Goal: Task Accomplishment & Management: Manage account settings

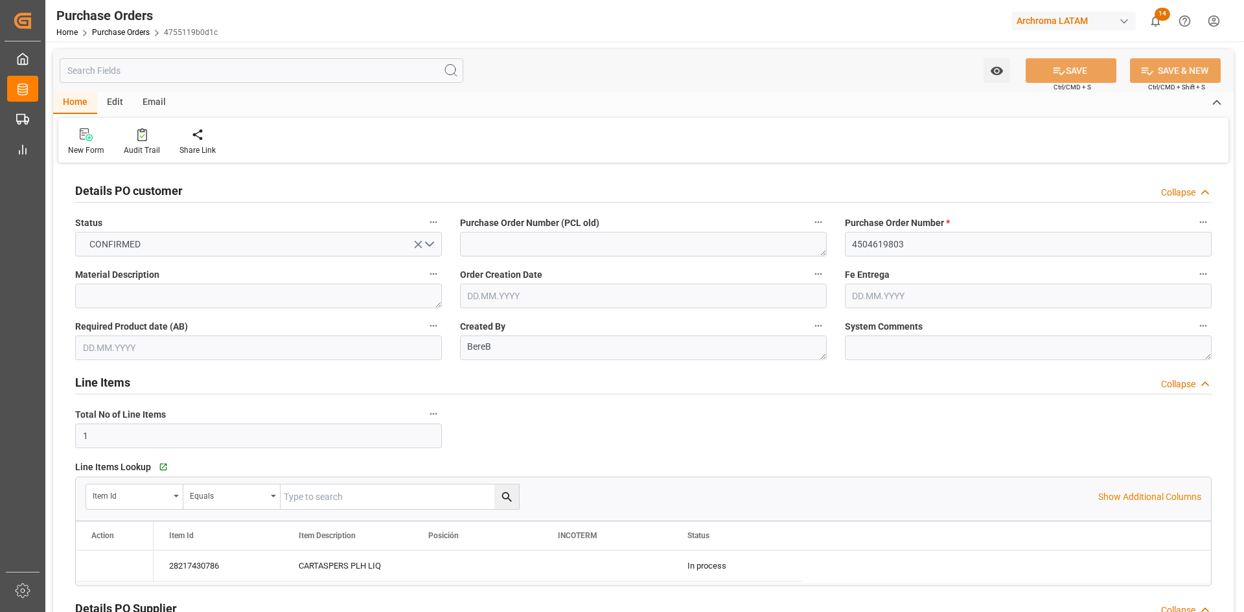
type input "[DATE]"
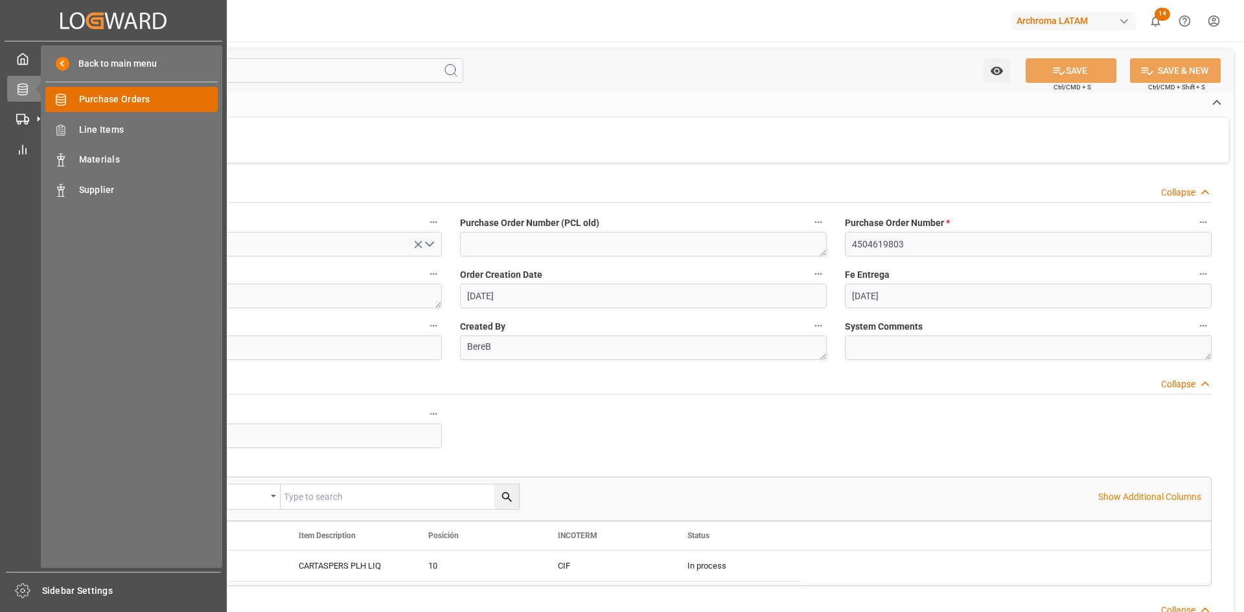
click at [140, 97] on span "Purchase Orders" at bounding box center [148, 100] width 139 height 14
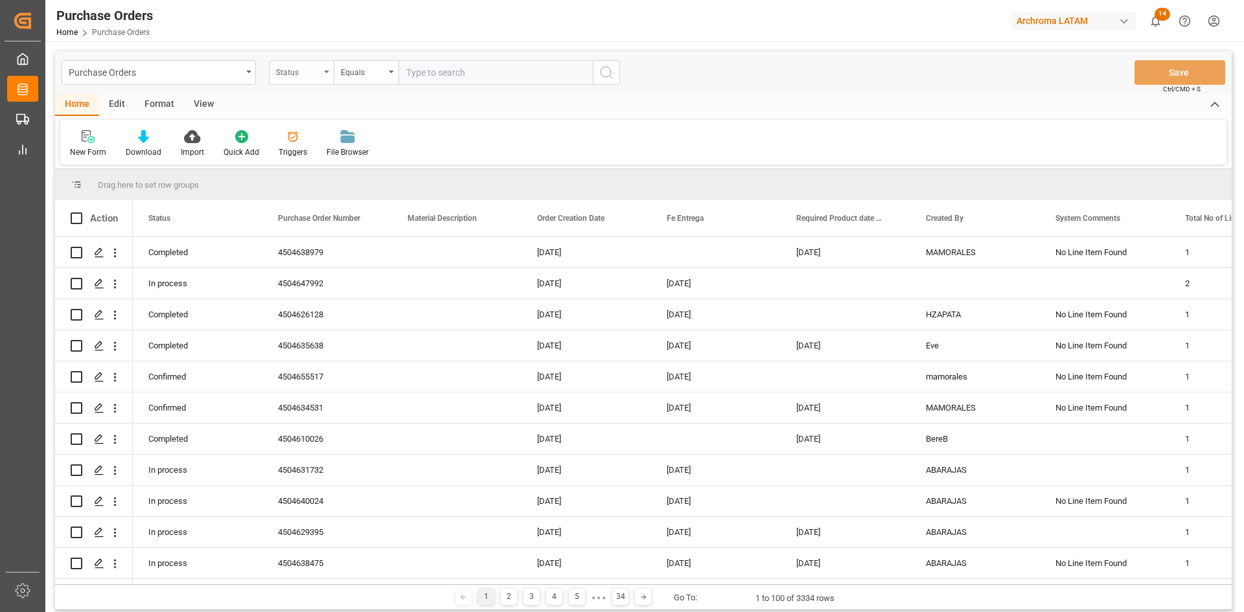
click at [313, 75] on div "Status" at bounding box center [298, 70] width 44 height 15
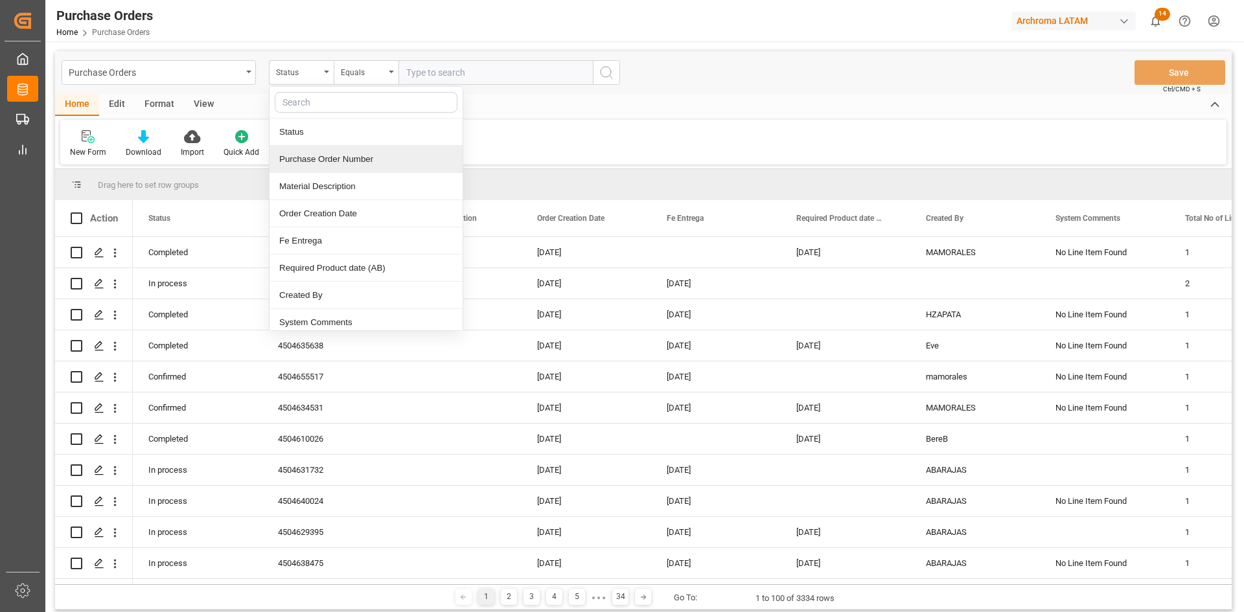
click at [347, 156] on div "Purchase Order Number" at bounding box center [365, 159] width 193 height 27
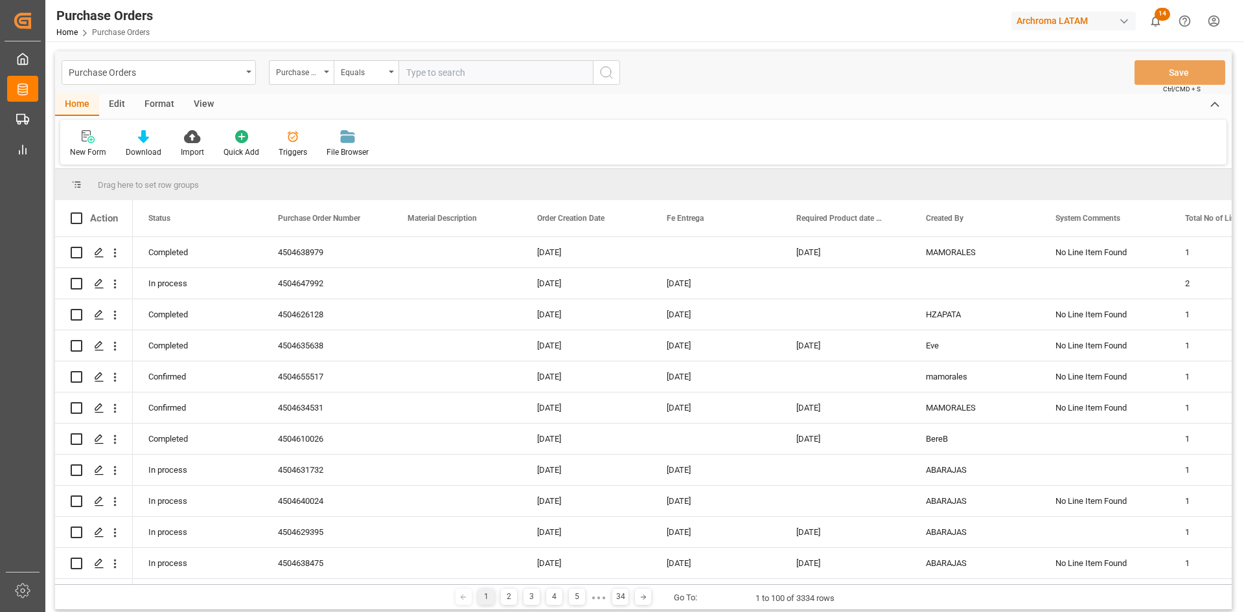
click at [430, 69] on input "text" at bounding box center [495, 72] width 194 height 25
paste input "4504584519"
type input "4504584519"
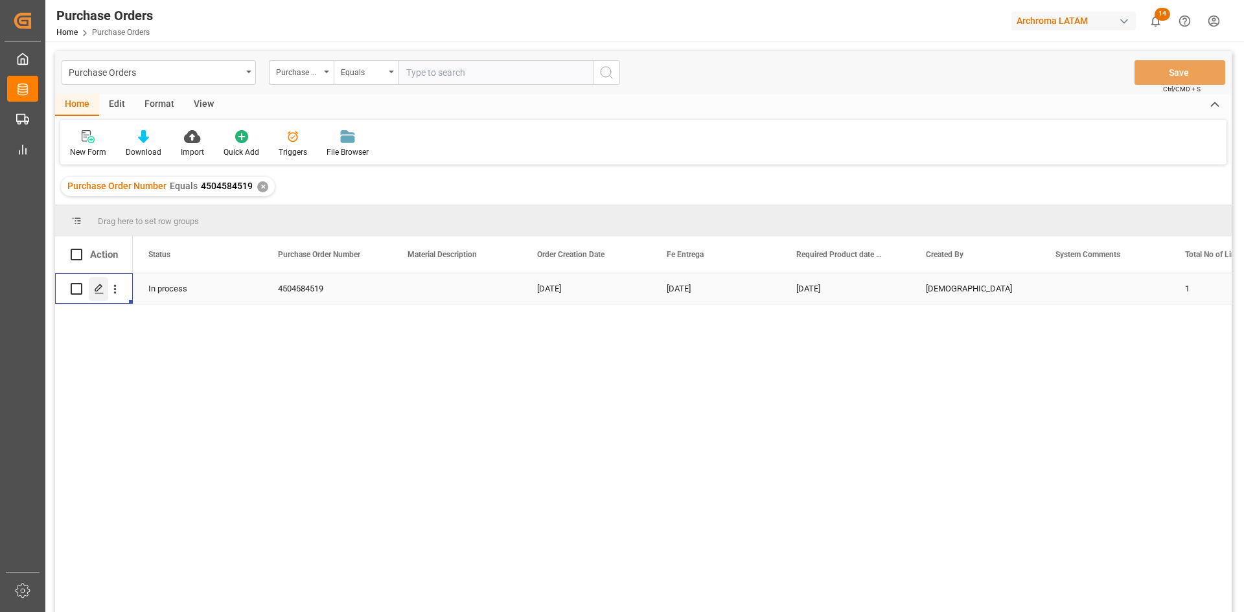
click at [96, 286] on icon "Press SPACE to select this row." at bounding box center [99, 289] width 10 height 10
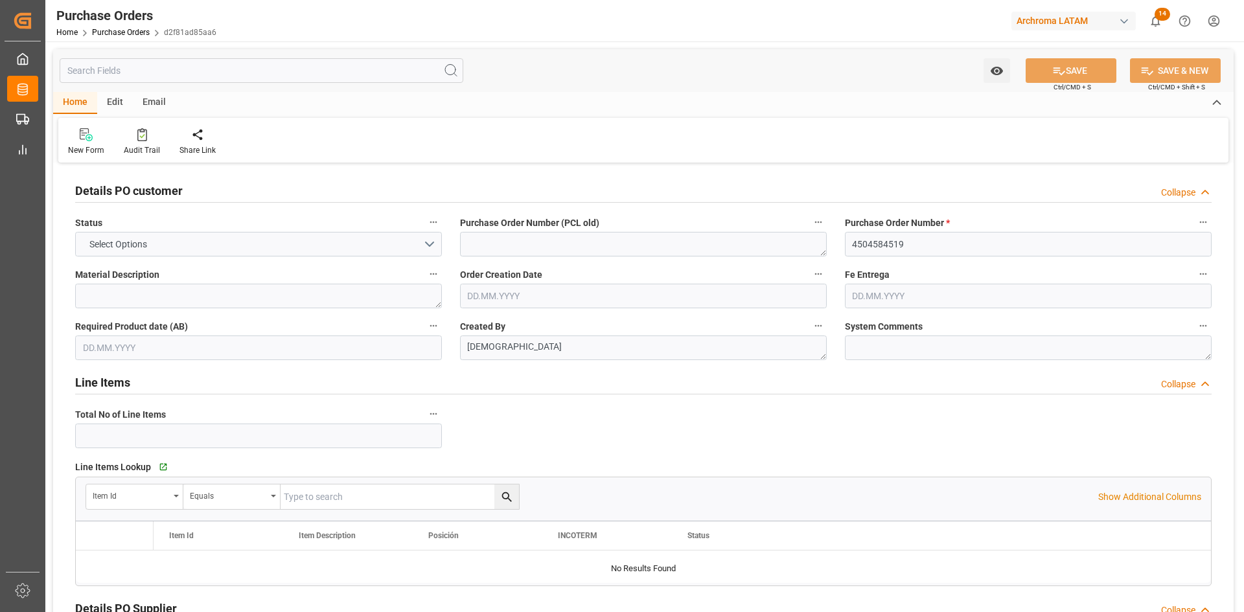
type input "1"
type input "[DATE]"
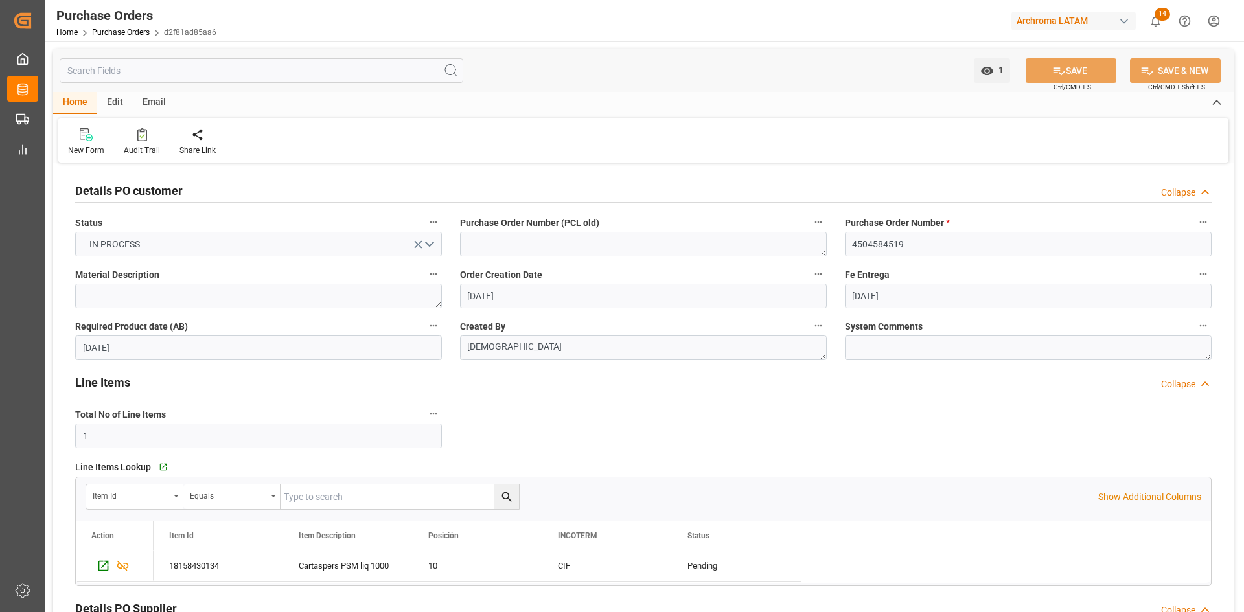
drag, startPoint x: 548, startPoint y: 139, endPoint x: 486, endPoint y: 179, distance: 73.7
click at [548, 139] on div "New Form Audit Trail Share Link" at bounding box center [643, 140] width 1170 height 45
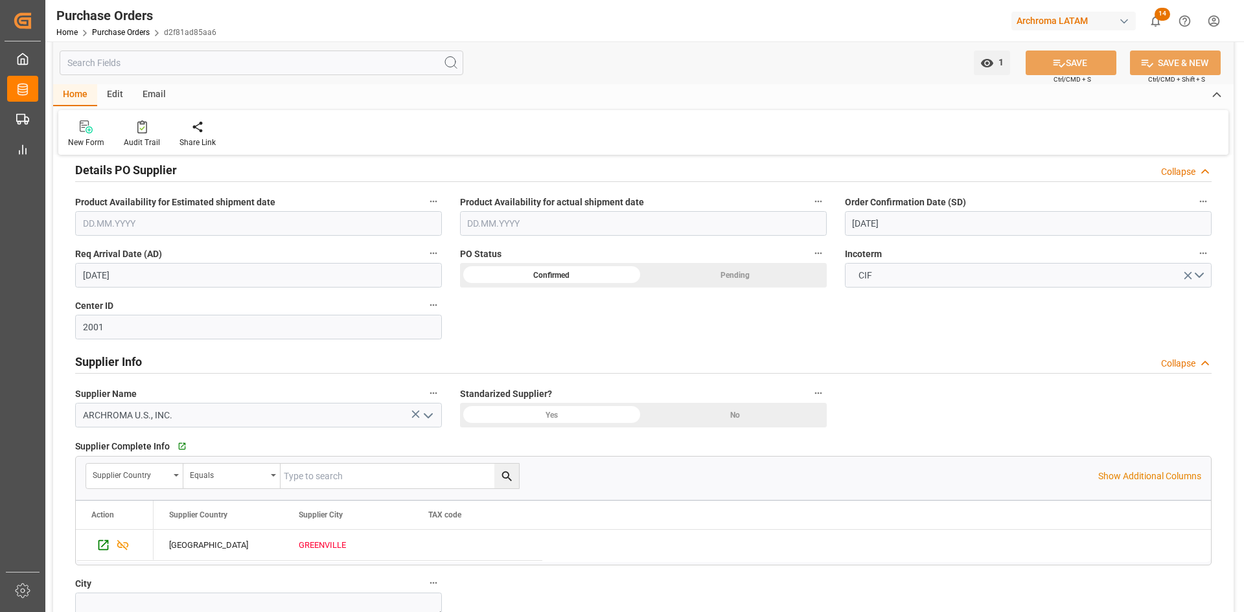
scroll to position [389, 0]
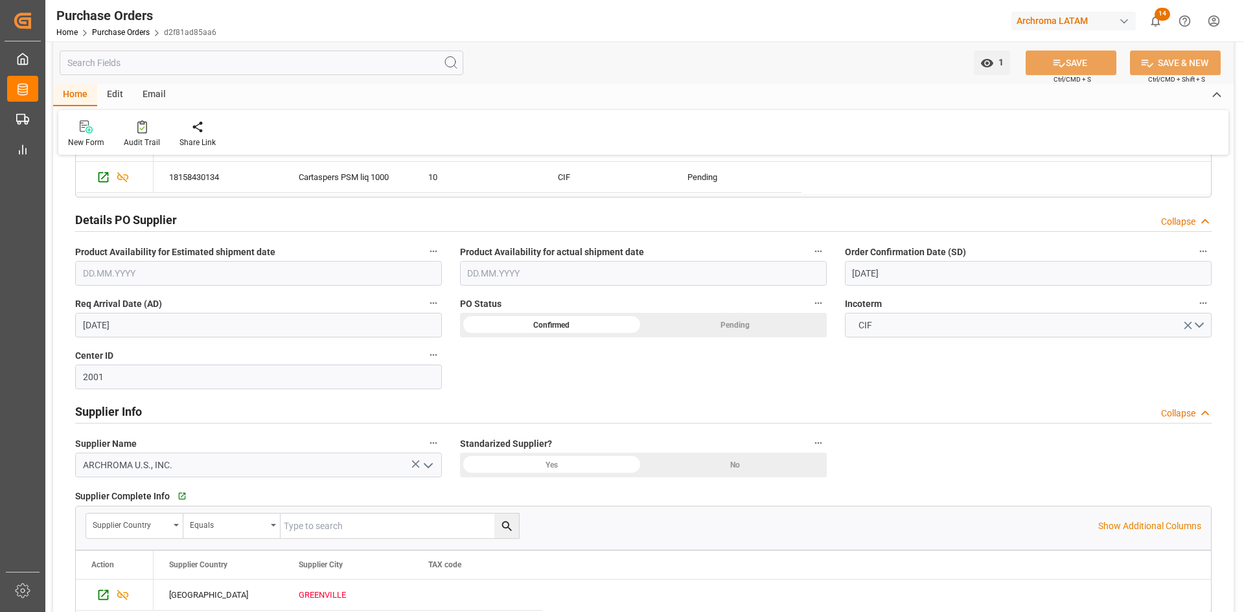
click at [208, 332] on input "[DATE]" at bounding box center [258, 325] width 367 height 25
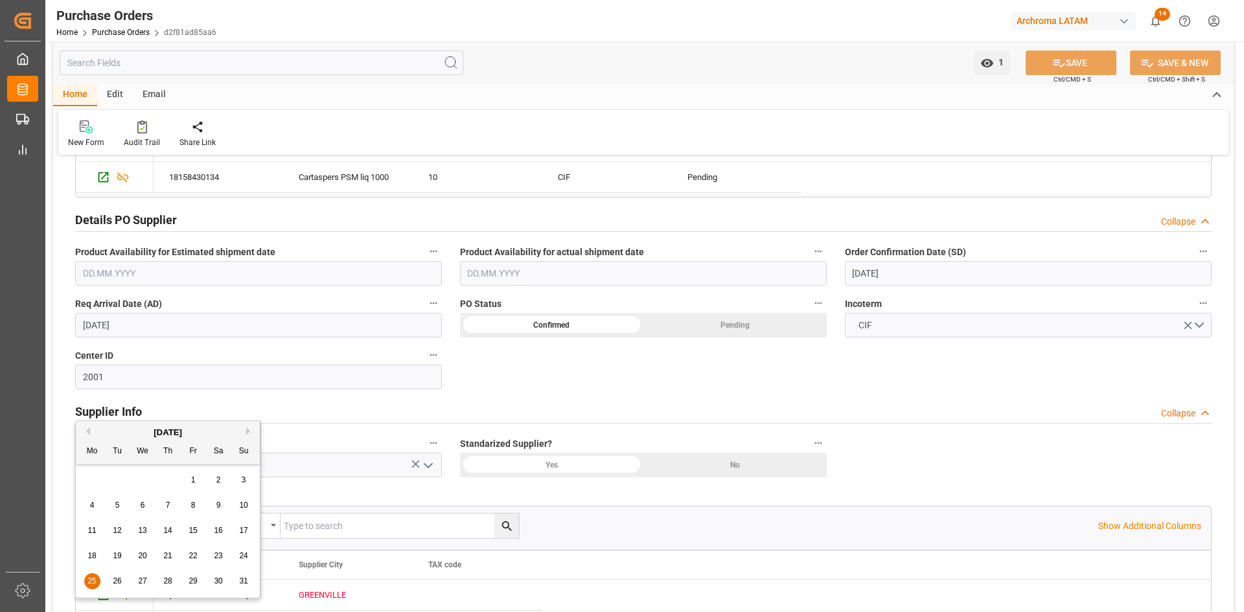
scroll to position [0, 0]
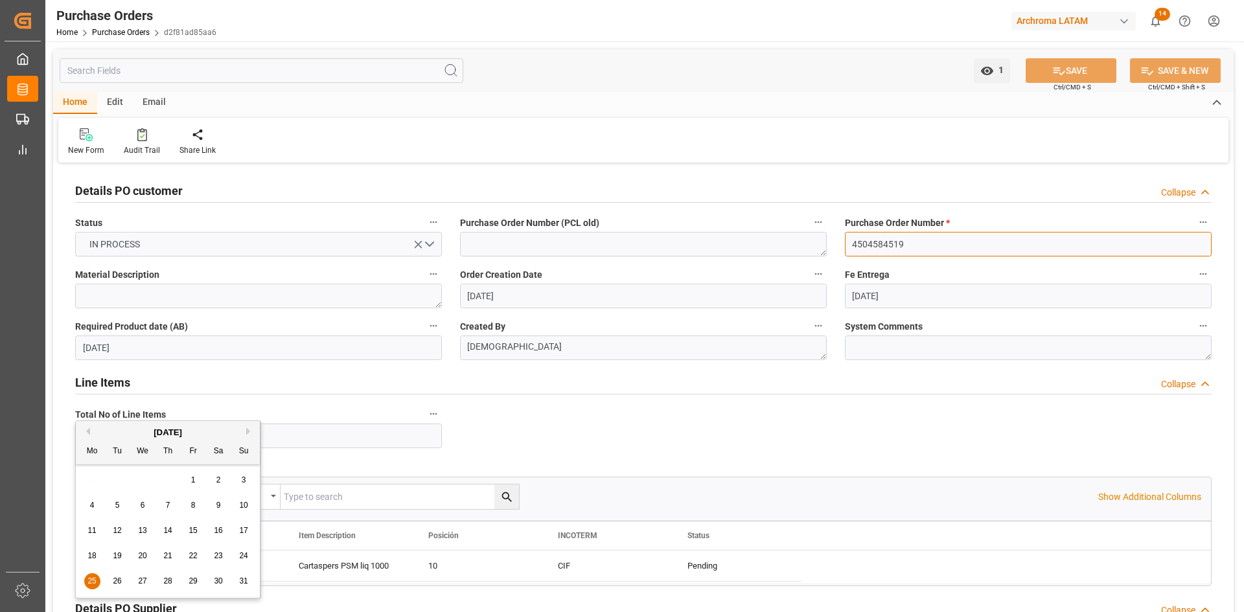
click at [963, 239] on input "4504584519" at bounding box center [1028, 244] width 367 height 25
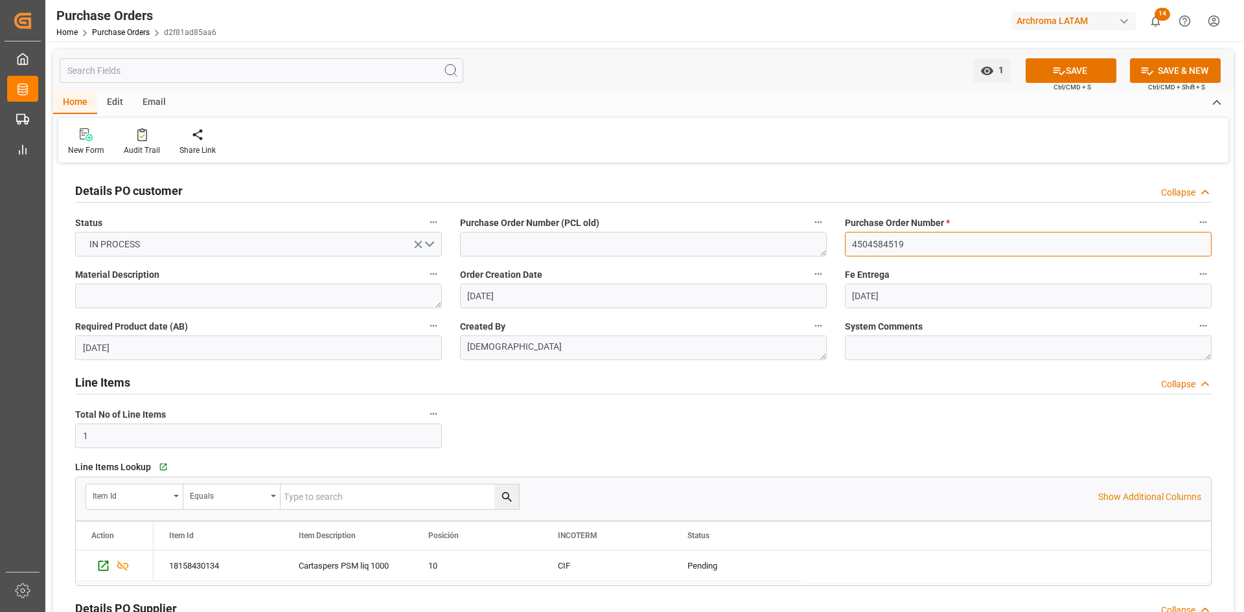
click at [963, 239] on input "4504584519" at bounding box center [1028, 244] width 367 height 25
drag, startPoint x: 1035, startPoint y: 174, endPoint x: 222, endPoint y: 352, distance: 831.5
click at [1035, 174] on div "Details PO customer Collapse" at bounding box center [643, 191] width 1154 height 36
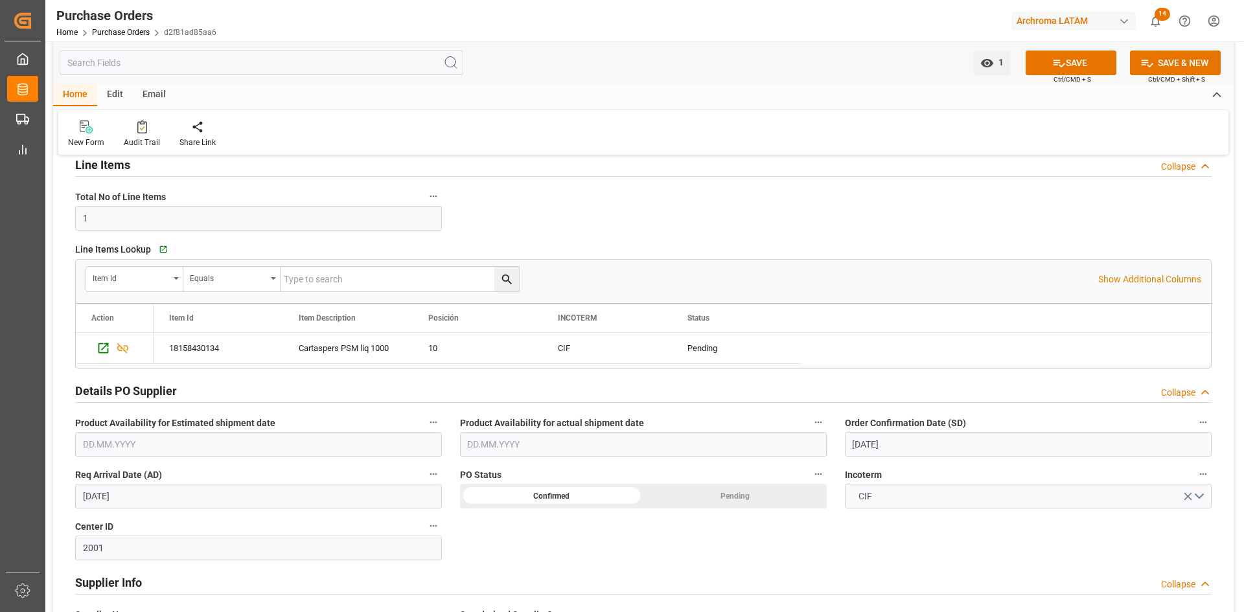
scroll to position [389, 0]
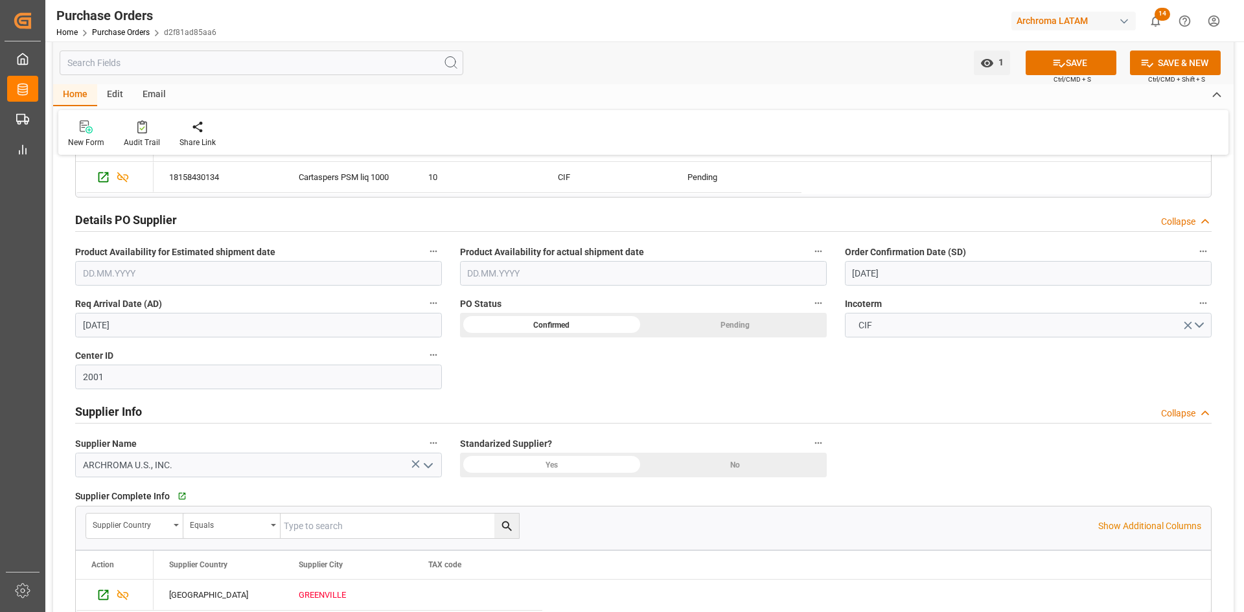
click at [190, 329] on input "[DATE]" at bounding box center [258, 325] width 367 height 25
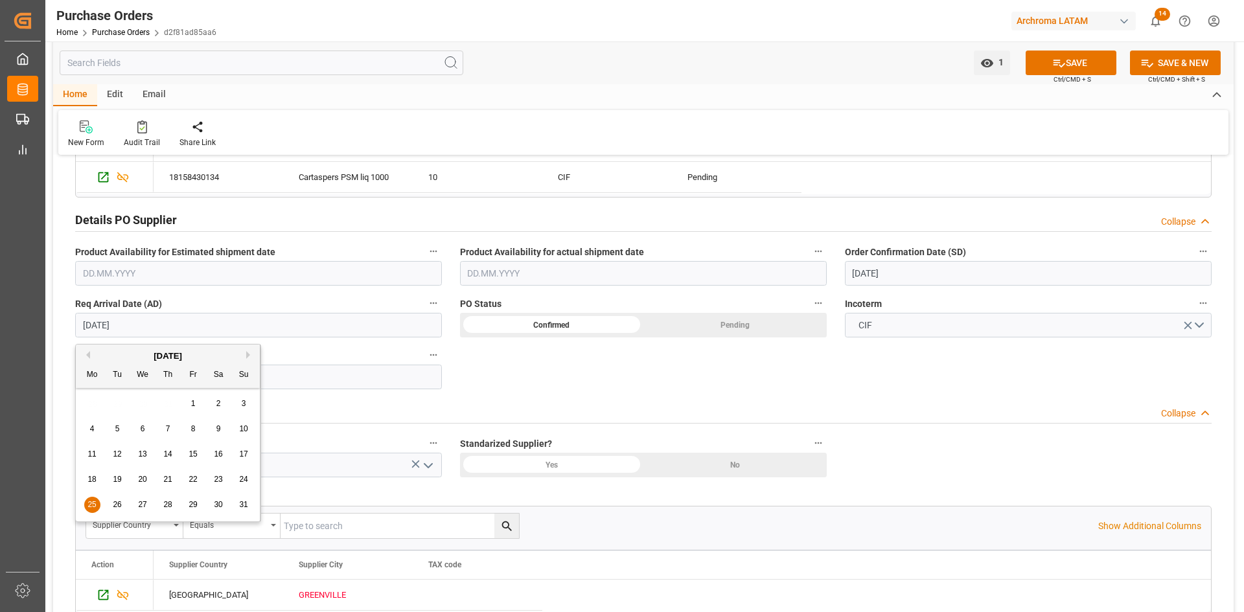
click at [250, 354] on button "Next Month" at bounding box center [250, 355] width 8 height 8
click at [146, 402] on div "3" at bounding box center [143, 404] width 16 height 16
type input "[DATE]"
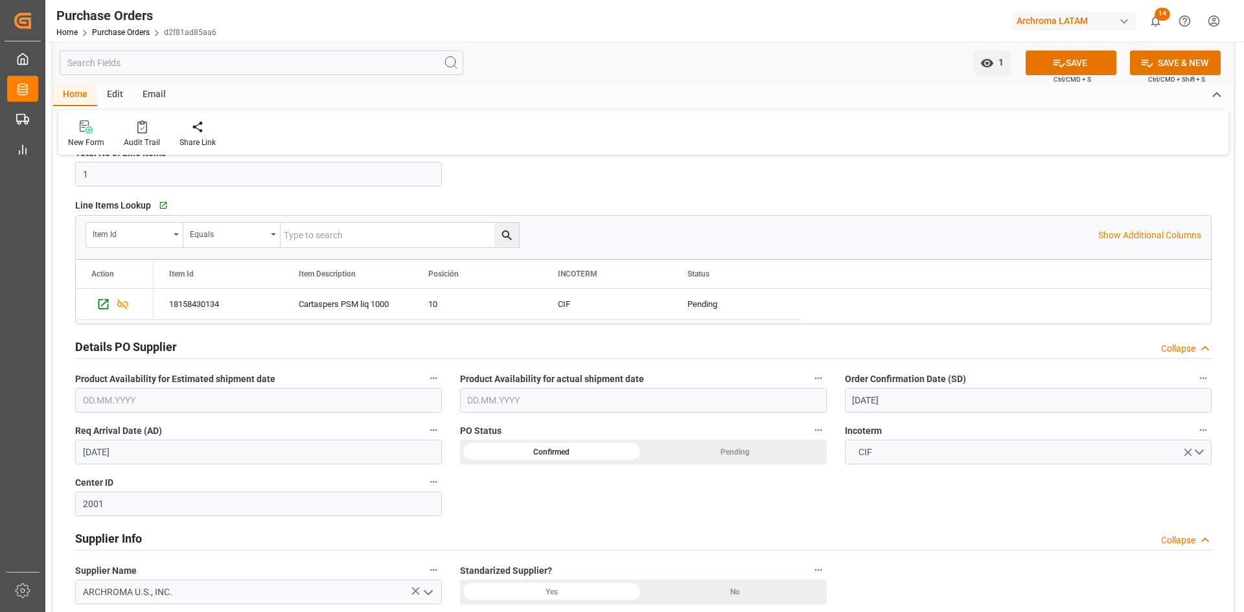
scroll to position [130, 0]
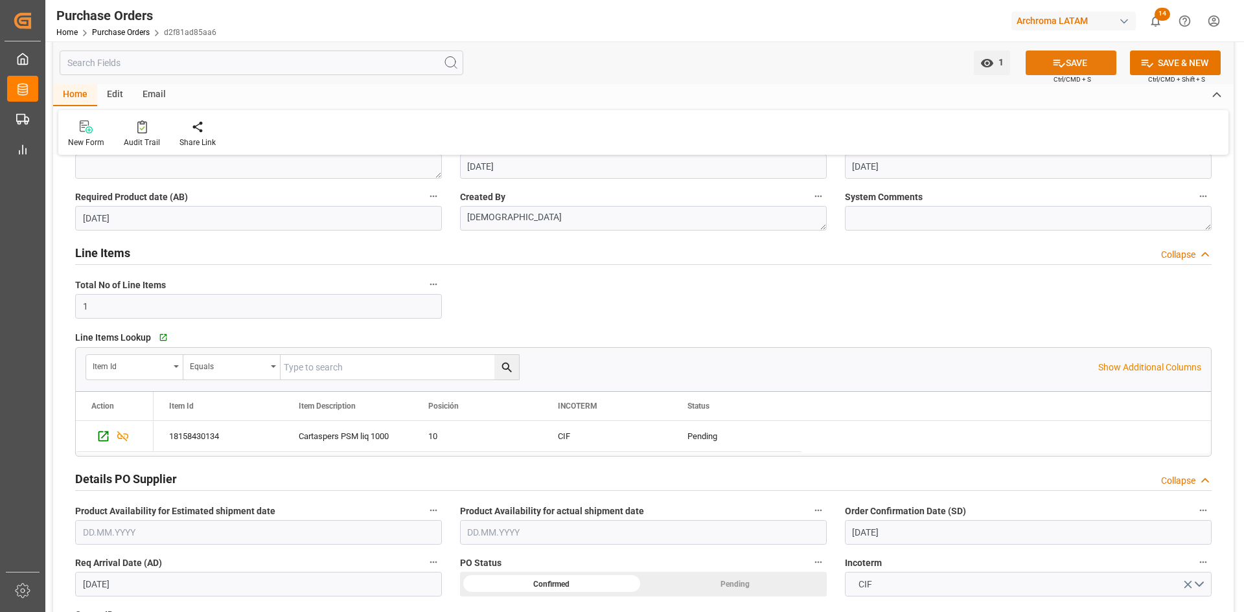
drag, startPoint x: 1059, startPoint y: 59, endPoint x: 1053, endPoint y: 67, distance: 9.9
click at [1059, 59] on icon at bounding box center [1059, 63] width 14 height 14
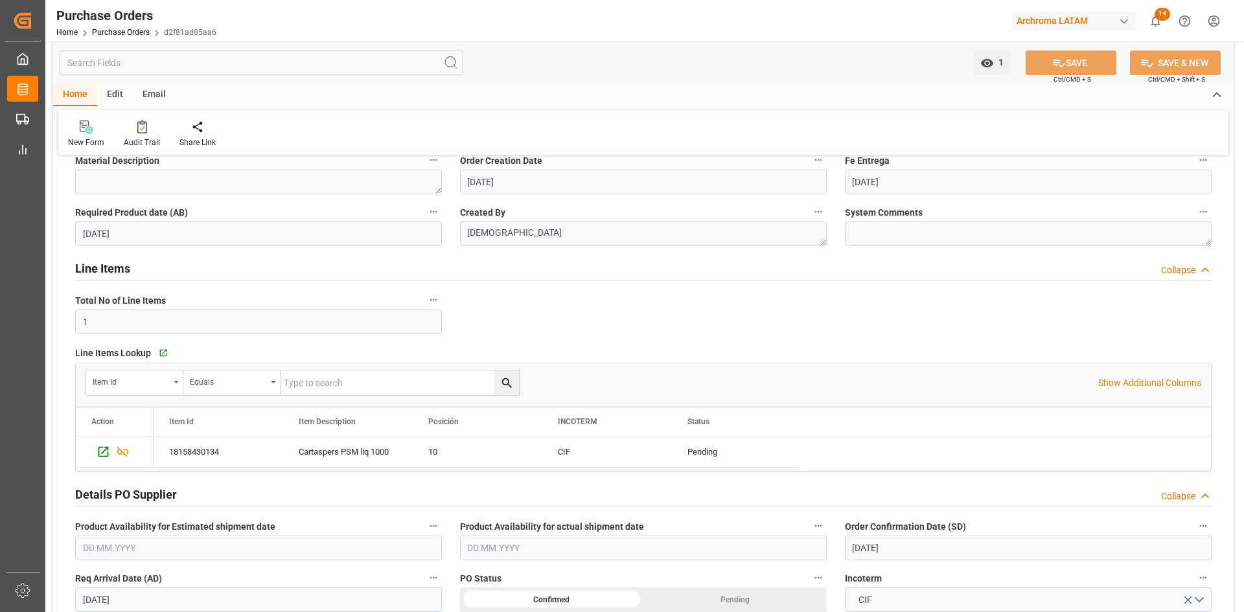
scroll to position [324, 0]
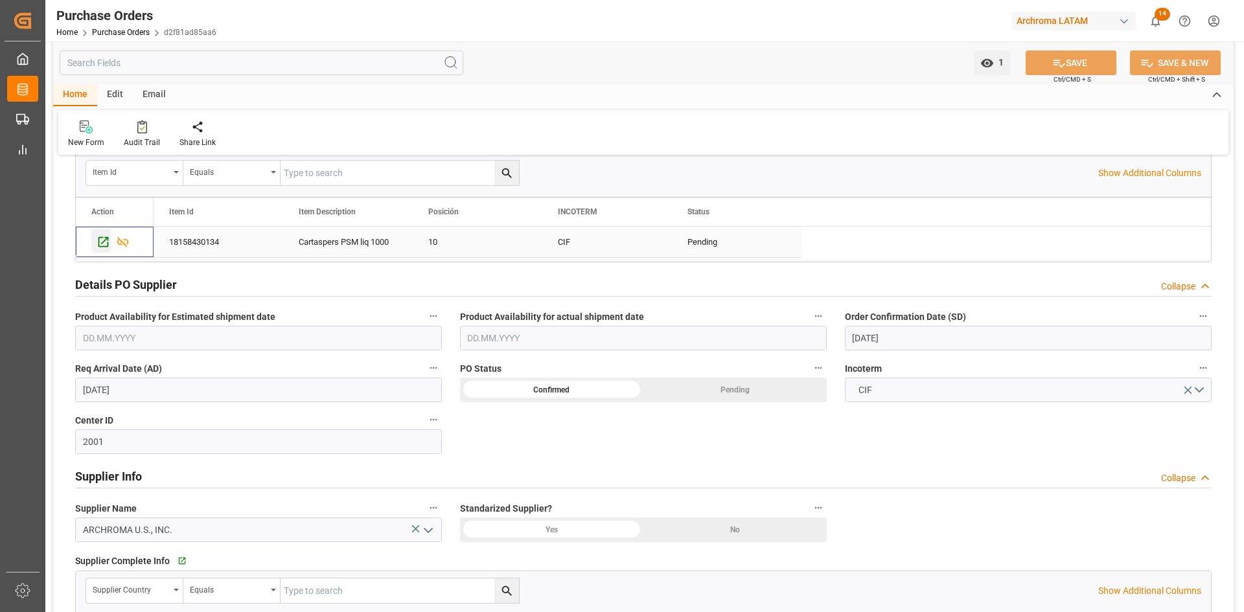
click at [106, 246] on icon "Press SPACE to select this row." at bounding box center [104, 242] width 14 height 14
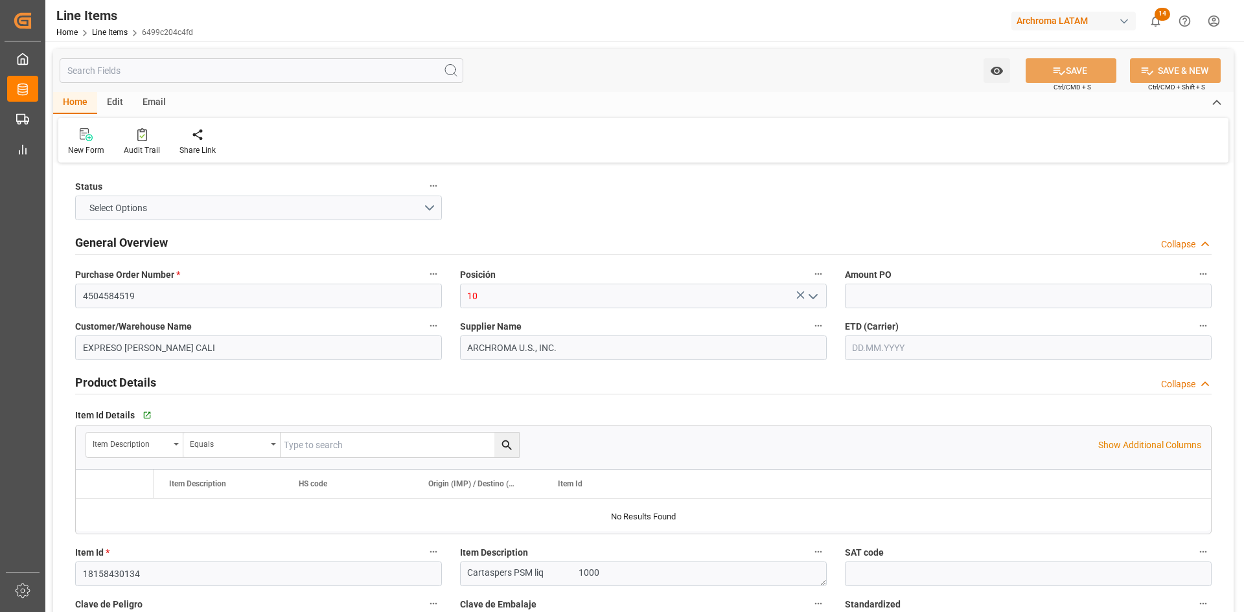
type input "1"
type input "12352400"
type input "4000"
type input "3907999900"
type input "[DATE]"
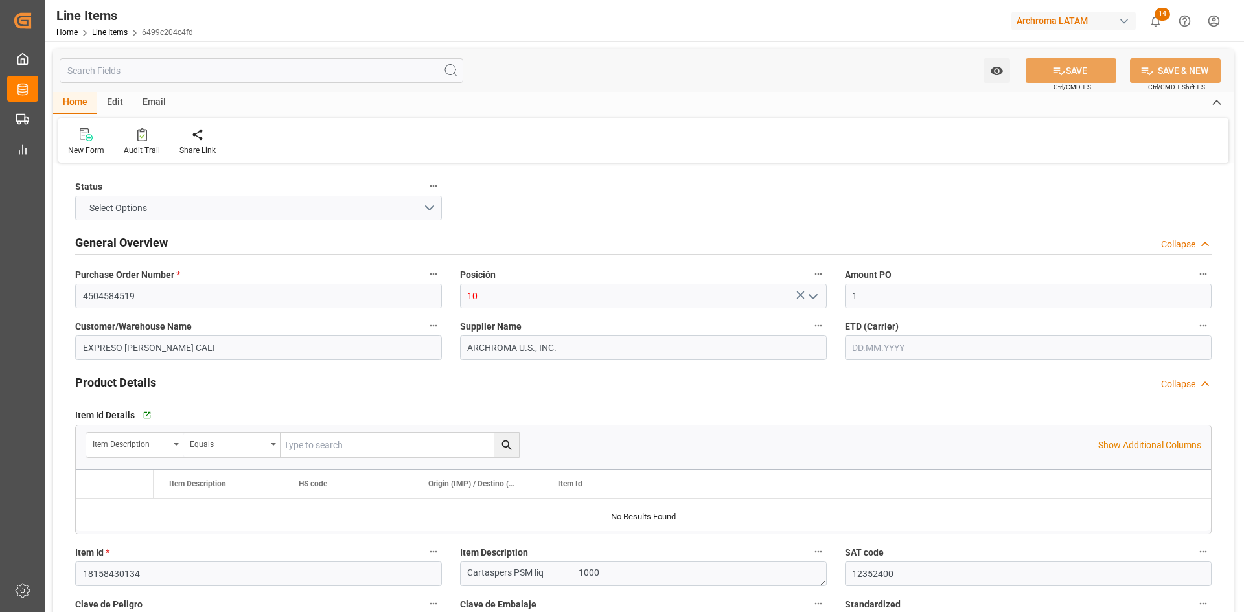
type input "[DATE] 18:01"
type input "16.02.2025 00:31"
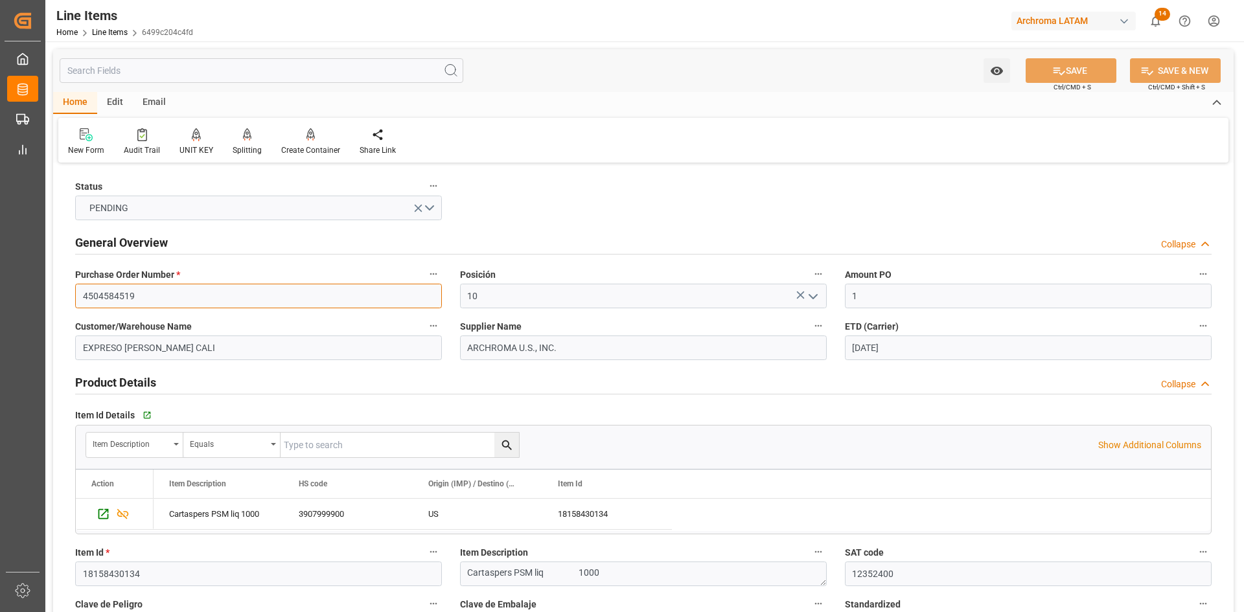
click at [151, 298] on input "4504584519" at bounding box center [258, 296] width 367 height 25
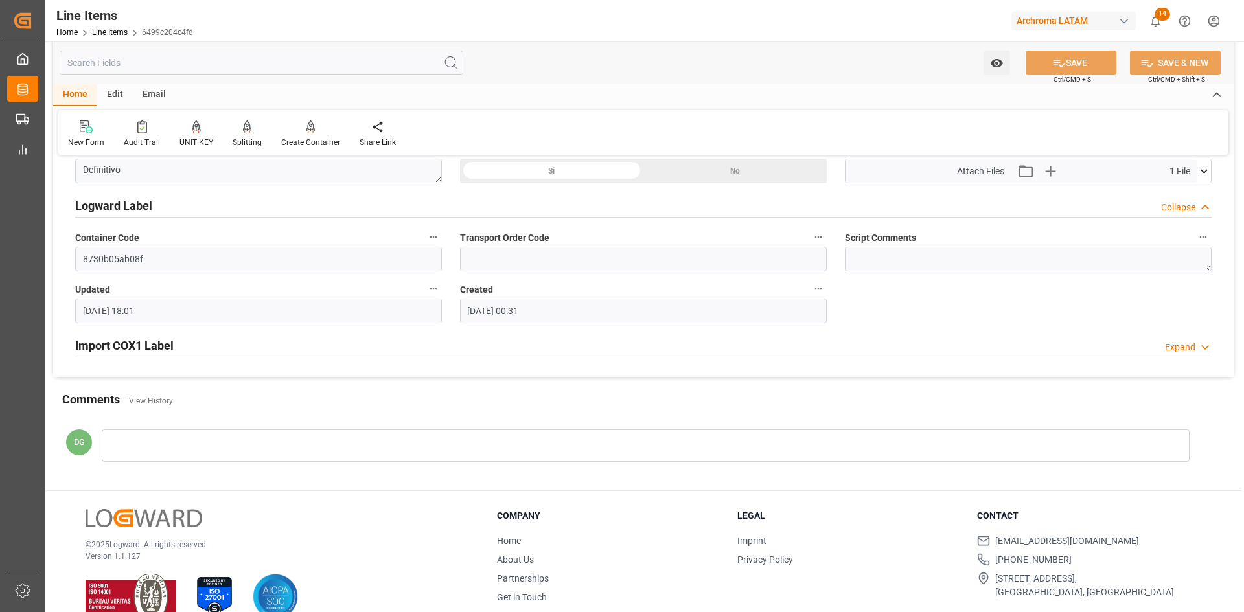
scroll to position [1084, 0]
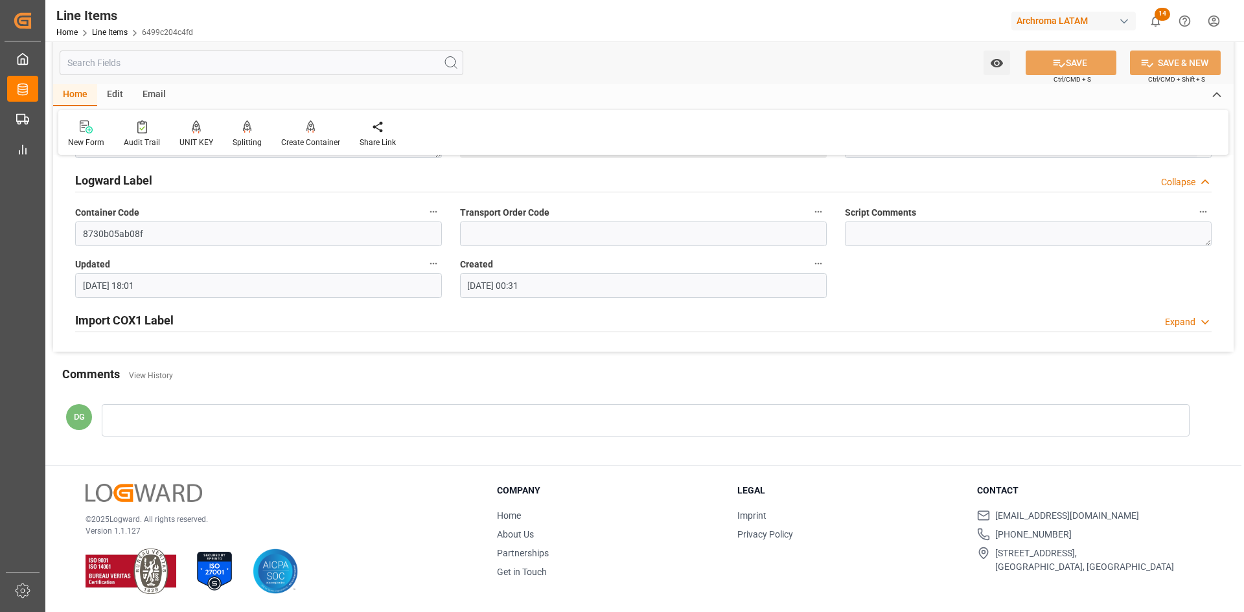
click at [176, 314] on div "Import COX1 Label Expand" at bounding box center [643, 319] width 1136 height 25
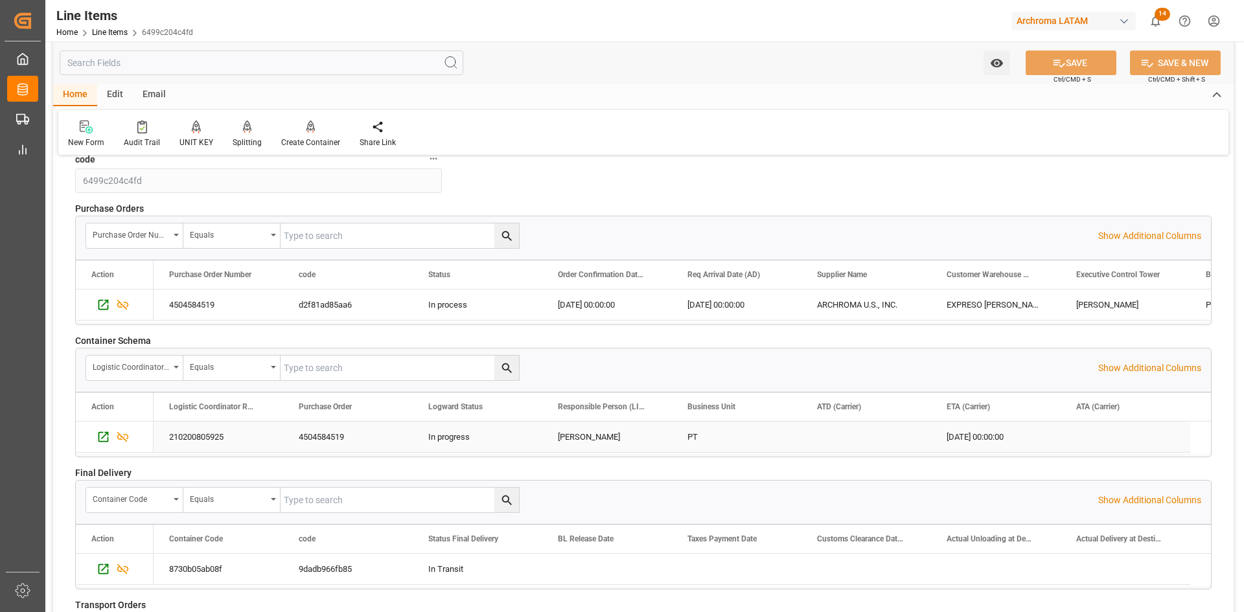
scroll to position [1732, 0]
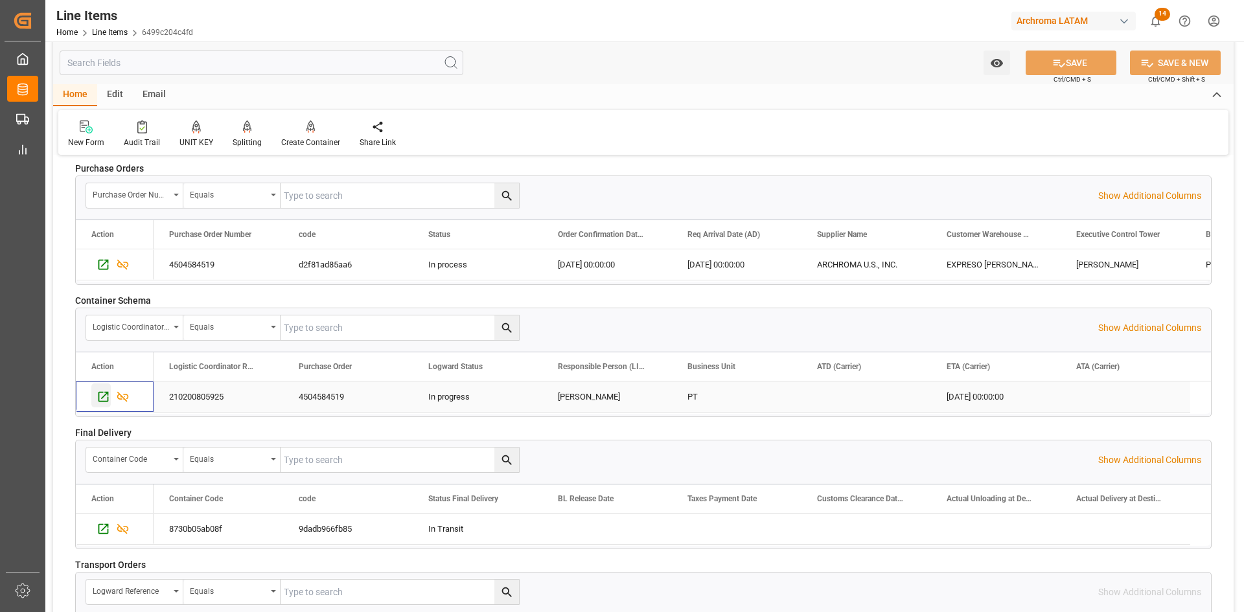
click at [100, 391] on icon "Press SPACE to select this row." at bounding box center [104, 397] width 14 height 14
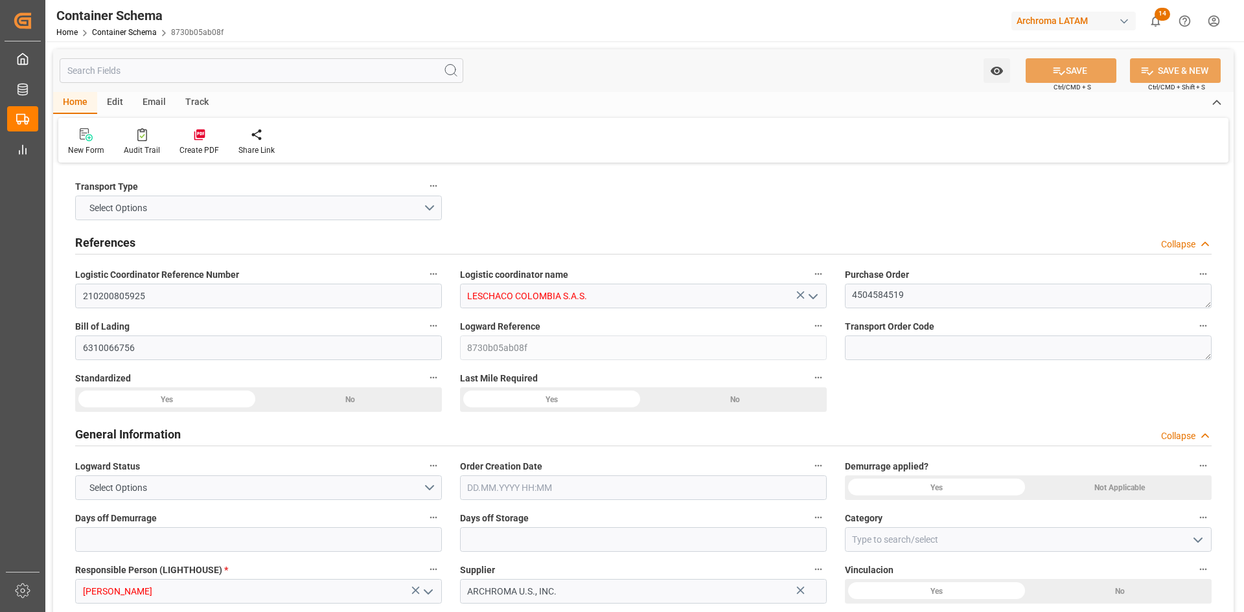
type input "0"
type input "1"
type input "4"
type input "4000"
type input "4088.68"
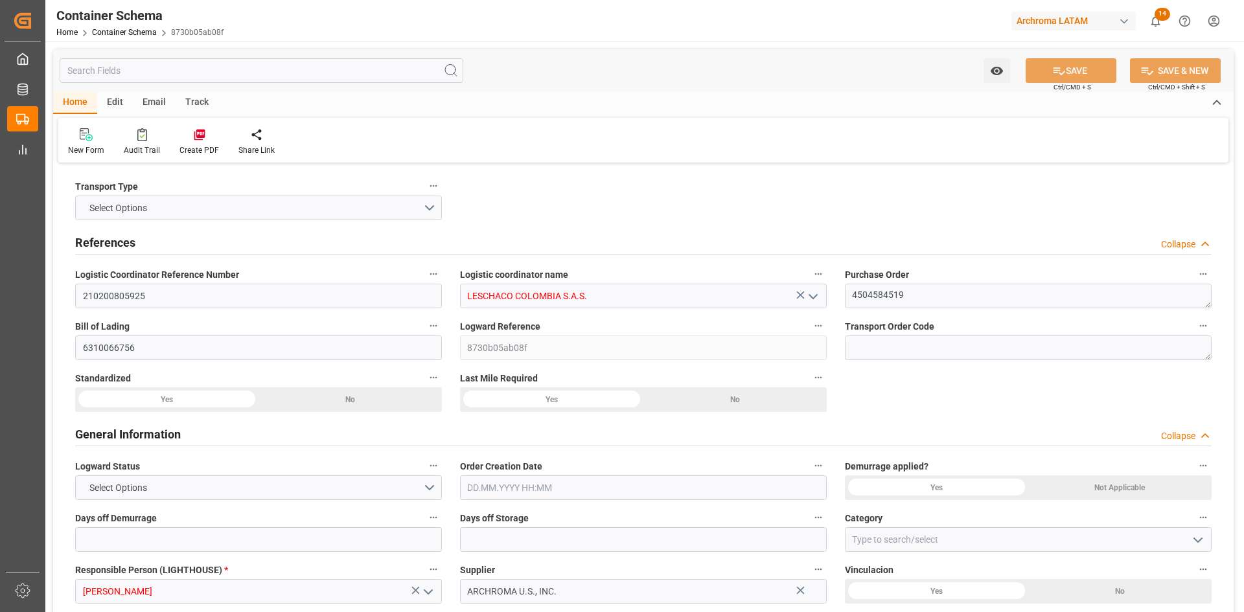
type input "Shipco Transport Inc"
type input "USPEF"
type input "COCTG"
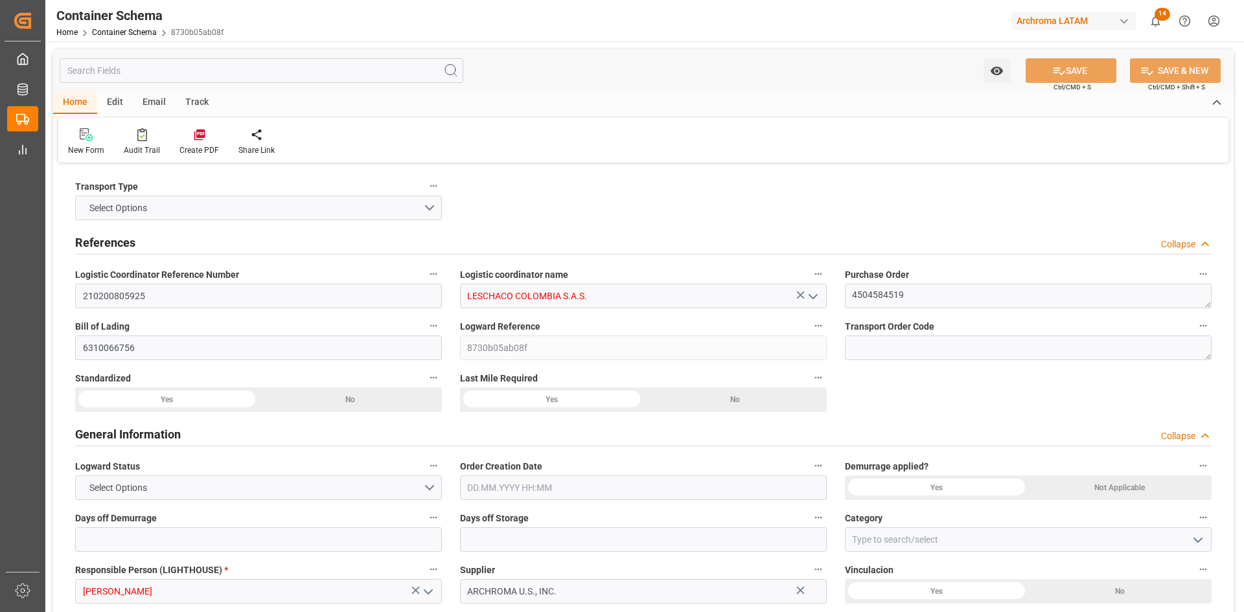
type input "9301809"
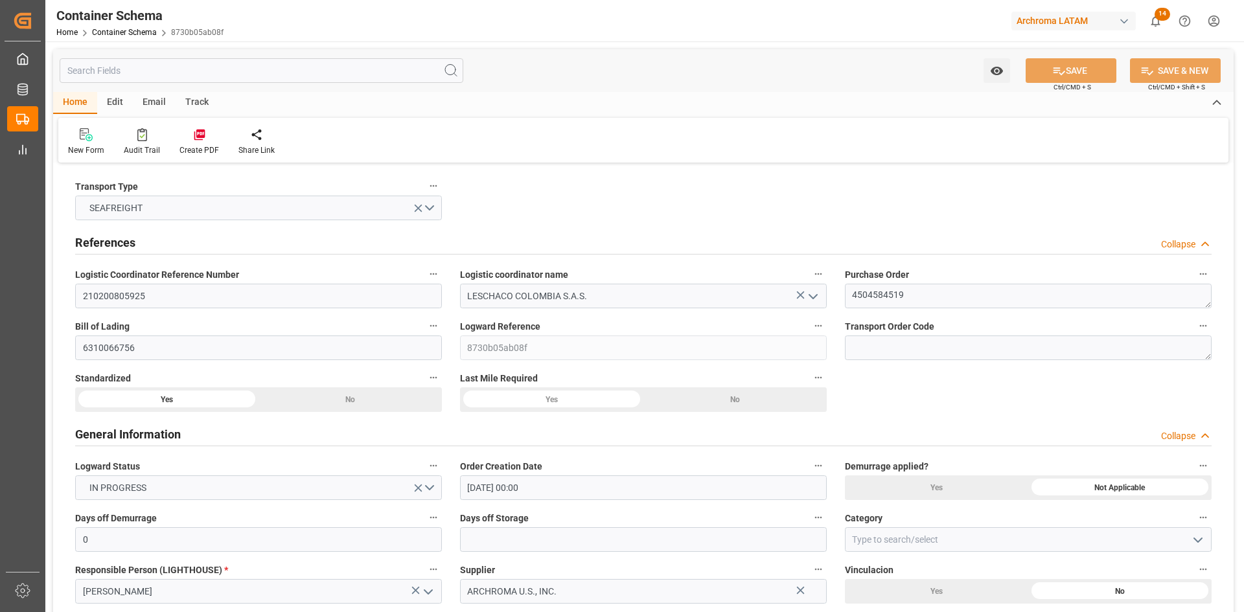
type input "19.08.2025 00:00"
type input "15.08.2025"
type input "16.08.2025"
type input "27.08.2025 00:00"
type input "26.08.2025 00:00"
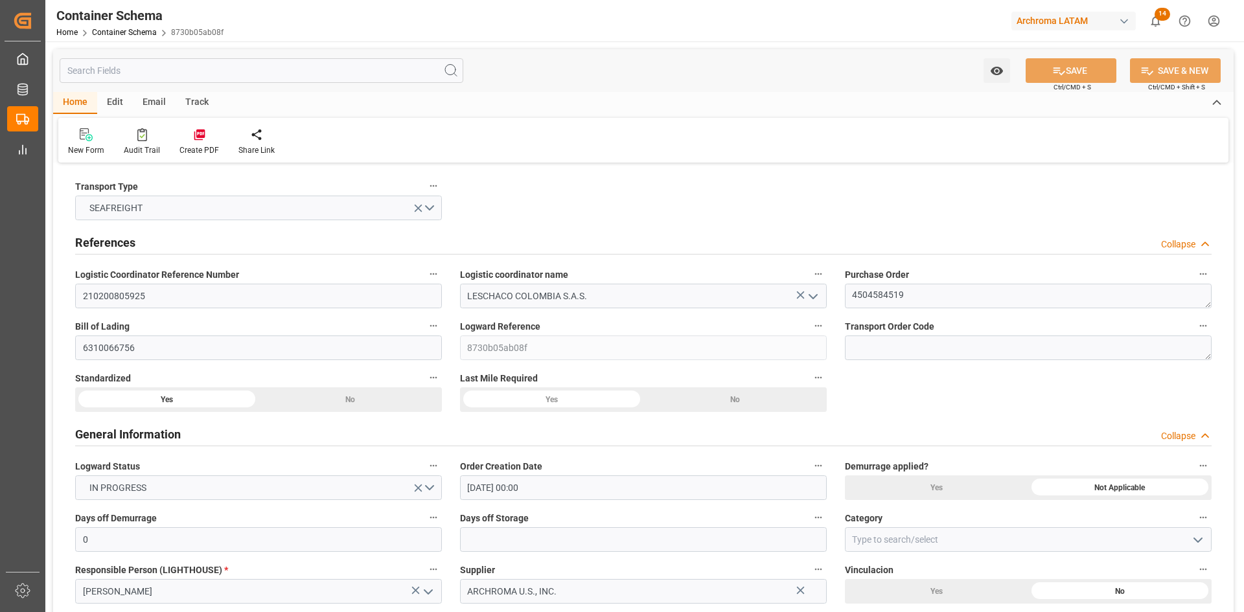
type input "21.08.2025 00:00"
type input "30.08.2025 00:00"
type input "24.08.2025 00:00"
type input "29.08.2025 00:00"
type input "24.08.2025 00:00"
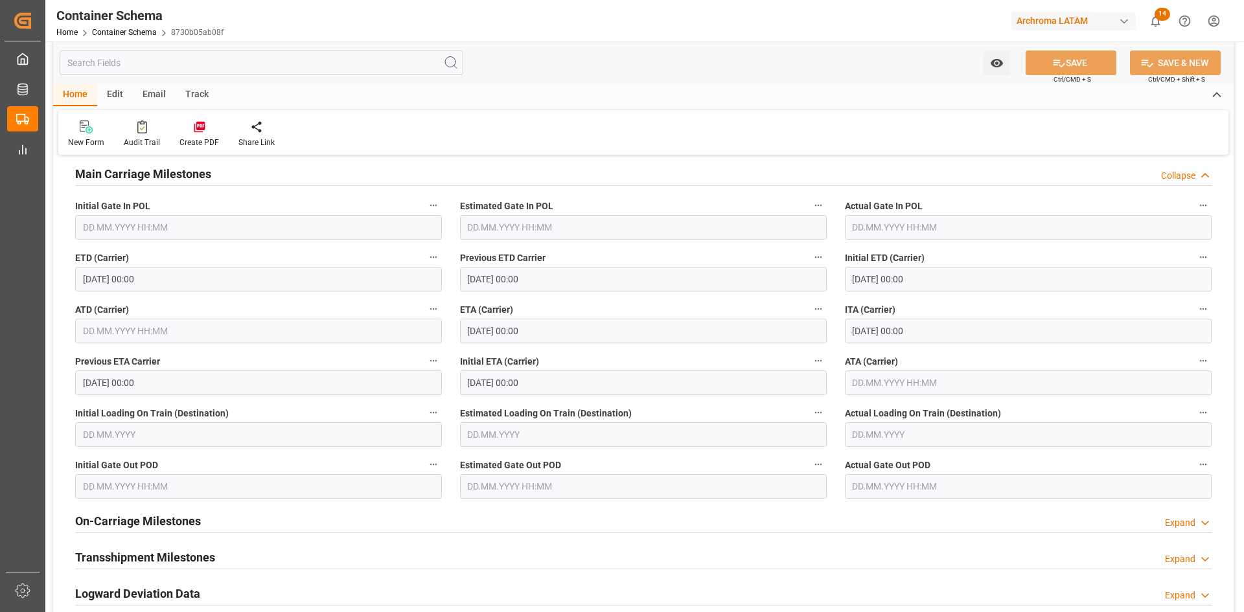
scroll to position [1620, 0]
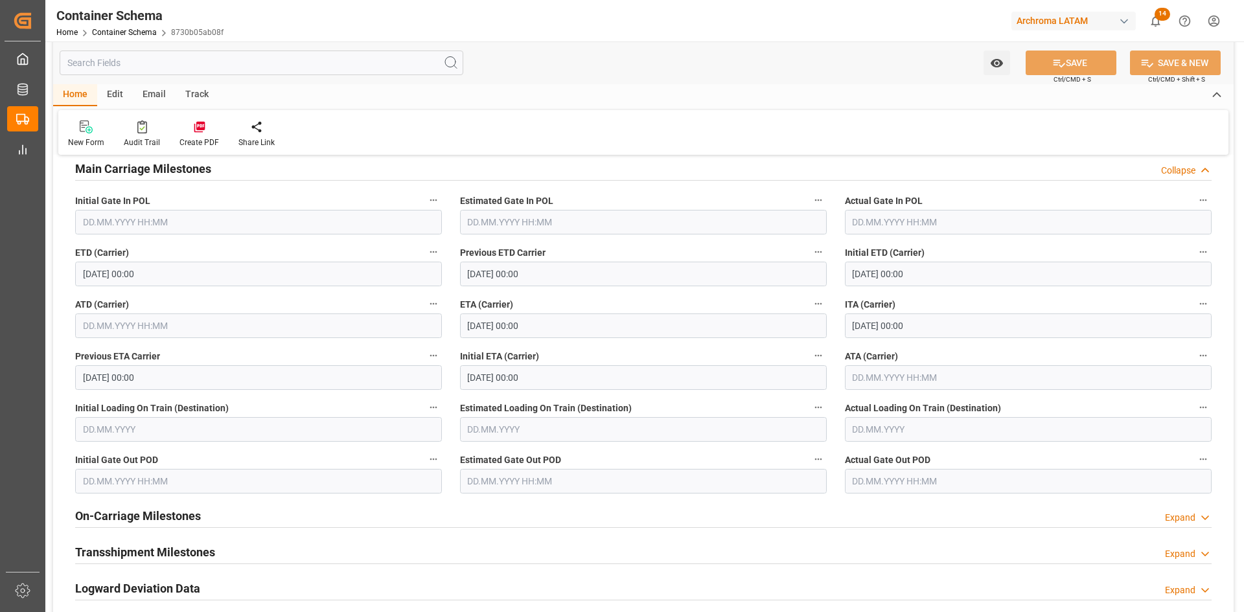
click at [556, 336] on input "30.08.2025 00:00" at bounding box center [643, 326] width 367 height 25
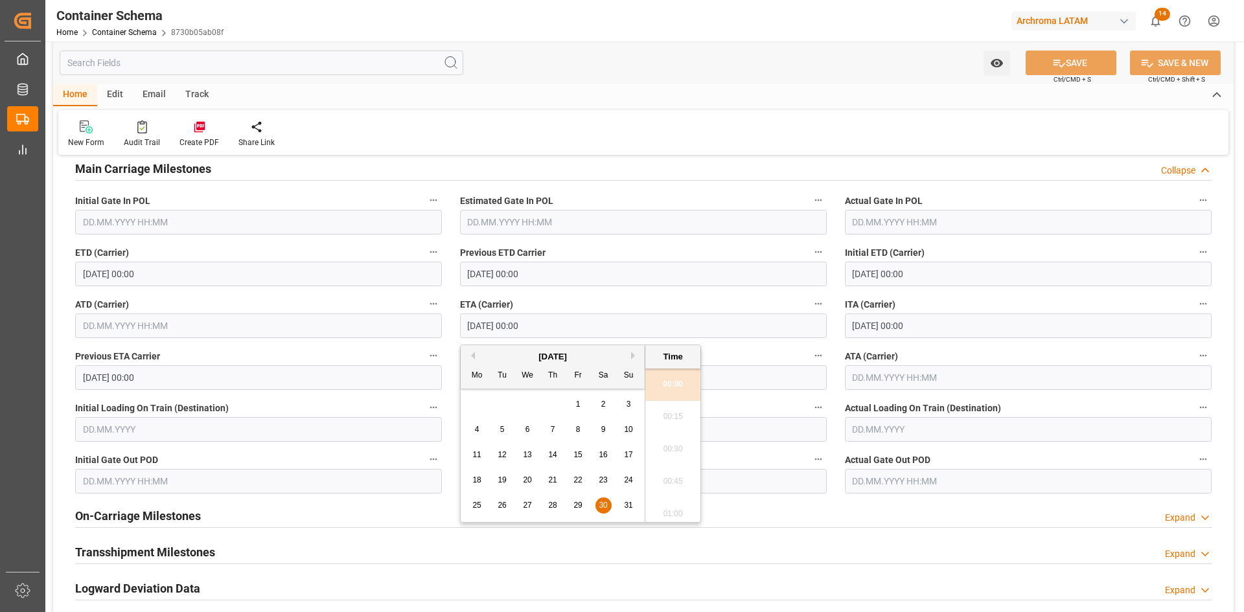
click at [633, 355] on button "Next Month" at bounding box center [635, 356] width 8 height 8
click at [522, 404] on div "3" at bounding box center [528, 405] width 16 height 16
type input "03.09.2025 00:00"
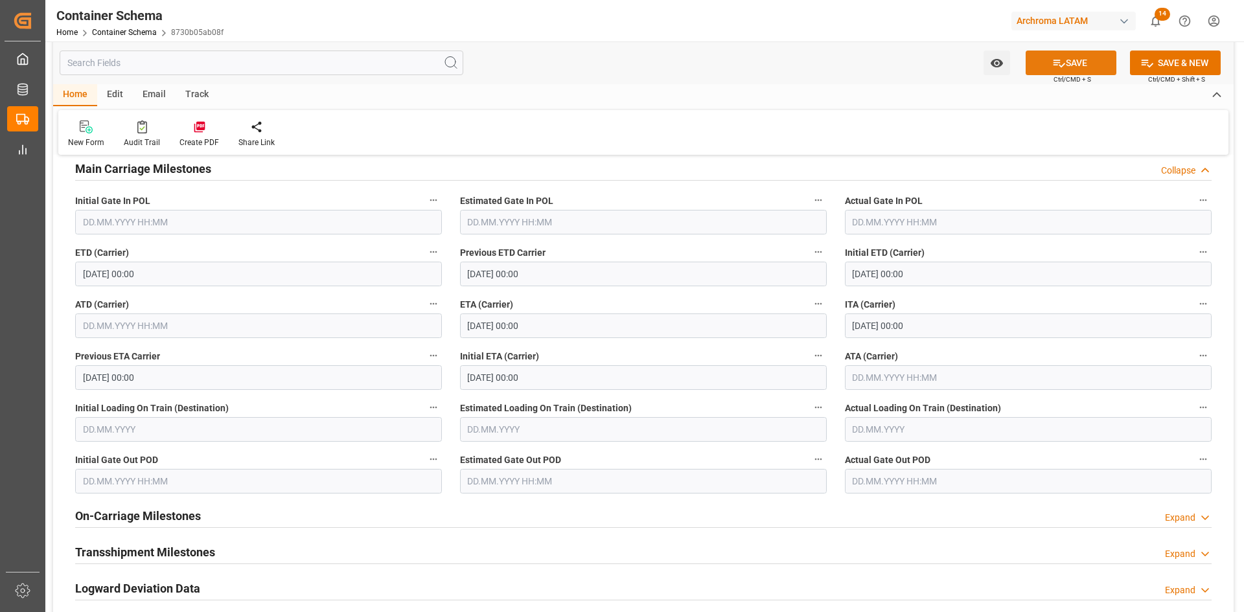
click at [1055, 63] on icon at bounding box center [1059, 63] width 14 height 14
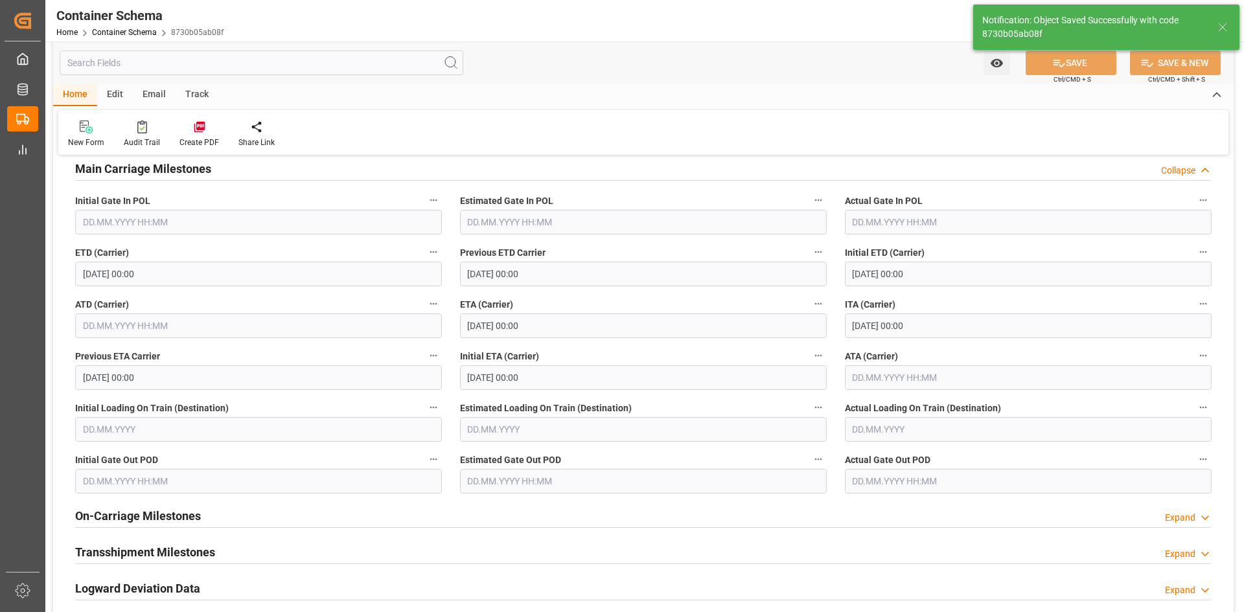
type input "30.08.2025 00:00"
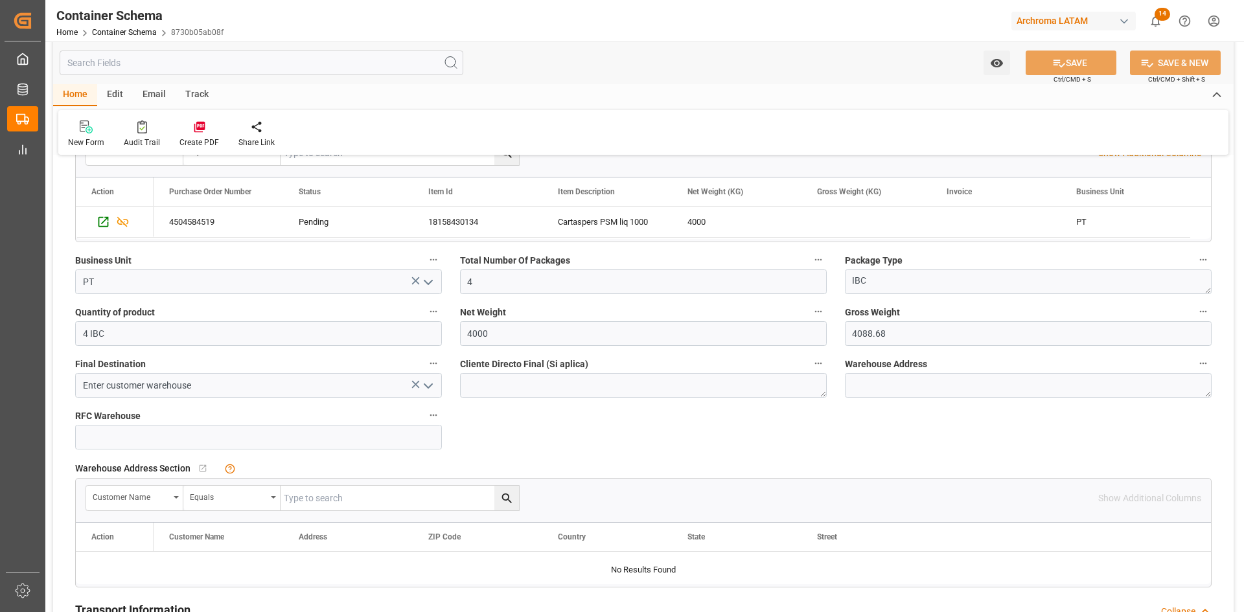
scroll to position [583, 0]
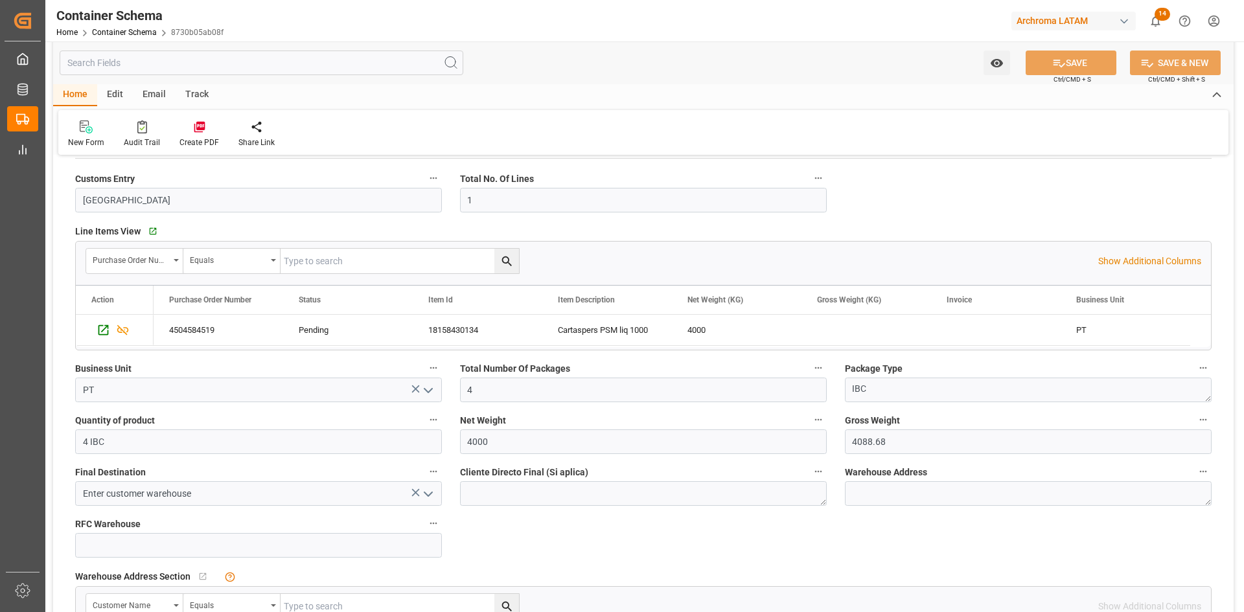
click at [991, 222] on div "Line Items View   Go to Line Items Grid" at bounding box center [643, 231] width 1136 height 19
